Goal: Download file/media

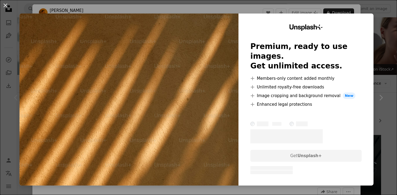
scroll to position [144, 0]
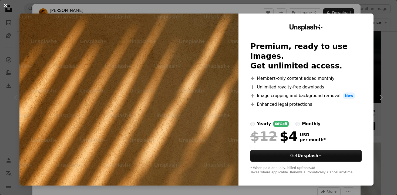
click at [8, 6] on button "An X shape" at bounding box center [5, 5] width 6 height 6
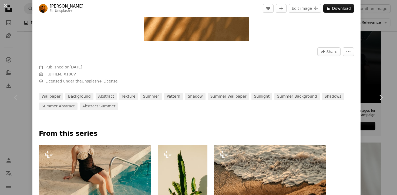
scroll to position [144, 0]
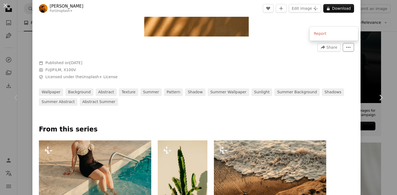
click at [350, 50] on button "More Actions" at bounding box center [347, 47] width 11 height 9
click at [297, 67] on dialog "An X shape Chevron left Chevron right [PERSON_NAME] For Unsplash+ A heart A plu…" at bounding box center [198, 97] width 397 height 195
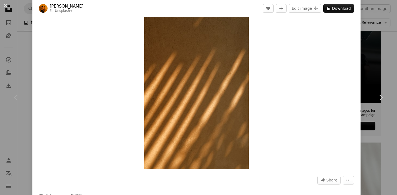
scroll to position [0, 0]
